Goal: Download file/media

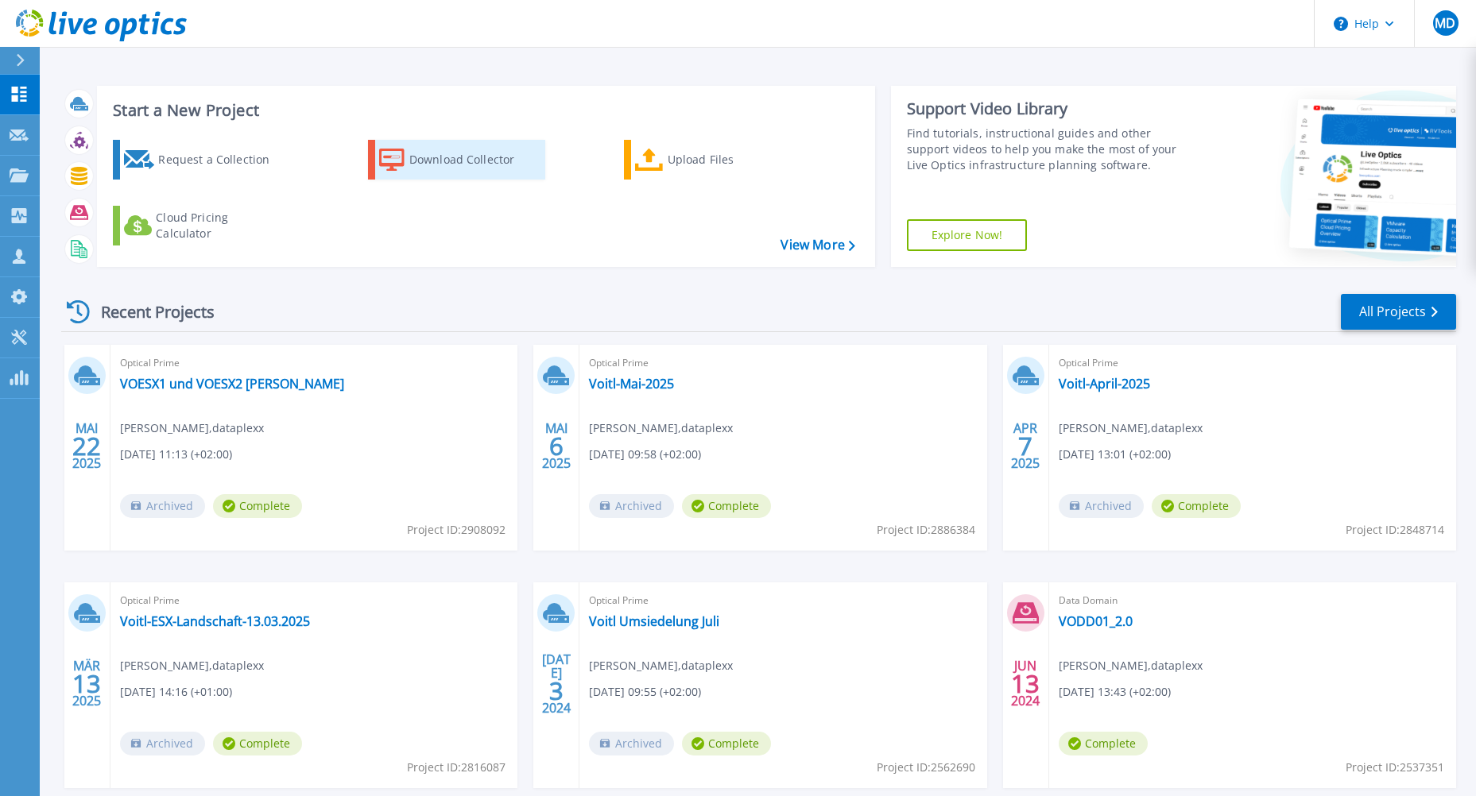
click at [414, 160] on div "Download Collector" at bounding box center [472, 160] width 127 height 32
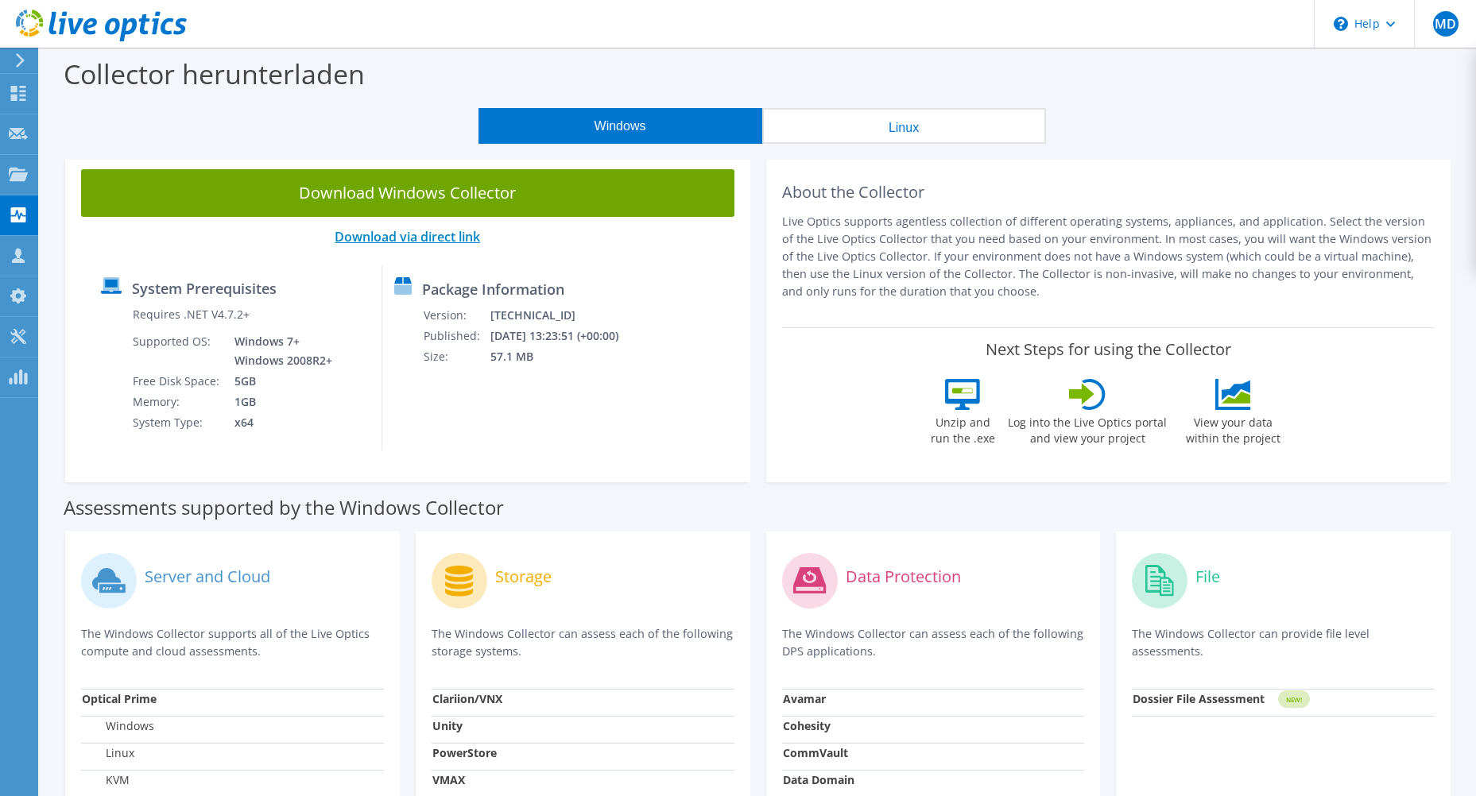
click at [443, 237] on link "Download via direct link" at bounding box center [407, 236] width 145 height 17
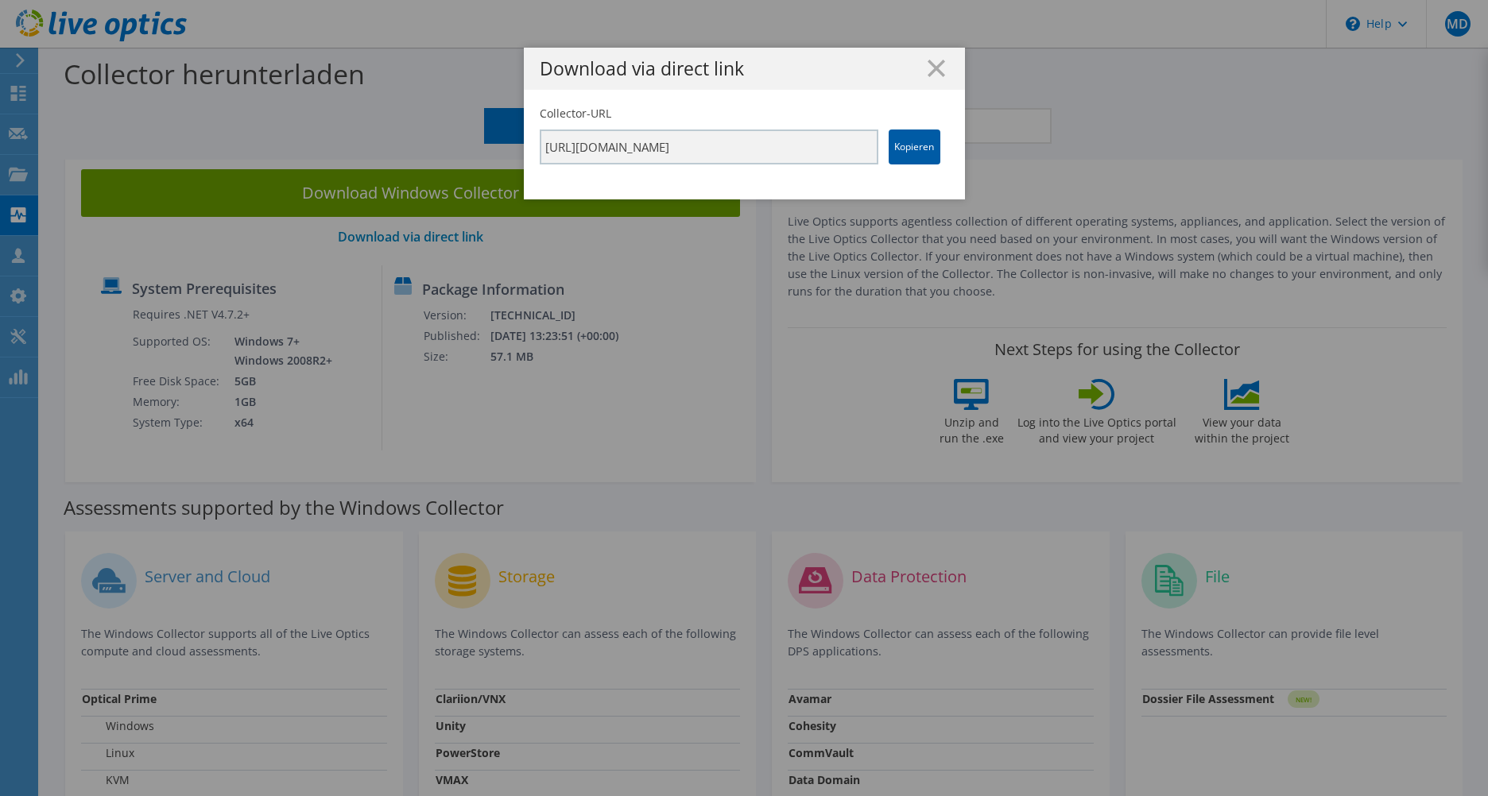
click at [908, 141] on link "Kopieren" at bounding box center [914, 147] width 52 height 35
